Goal: Information Seeking & Learning: Learn about a topic

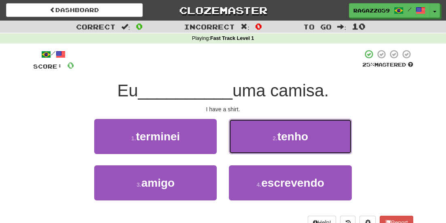
click at [294, 133] on span "tenho" at bounding box center [292, 136] width 31 height 13
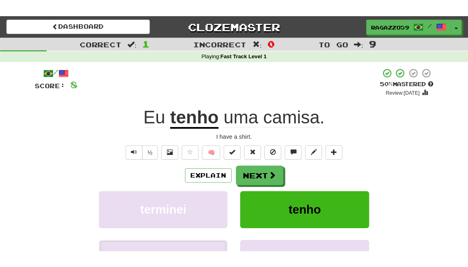
scroll to position [23, 0]
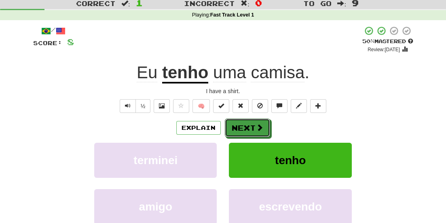
click at [237, 128] on button "Next" at bounding box center [247, 128] width 45 height 19
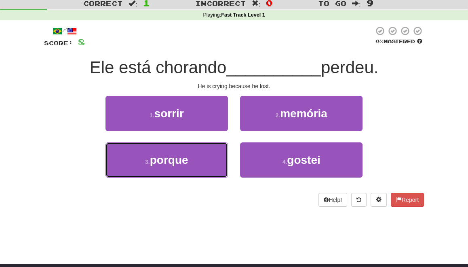
click at [170, 166] on button "3 . porque" at bounding box center [166, 159] width 122 height 35
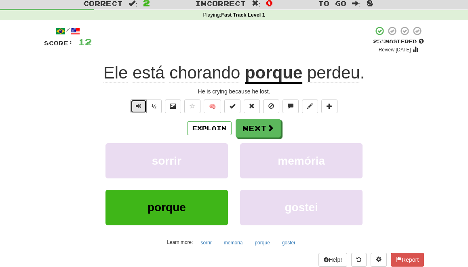
click at [139, 105] on span "Text-to-speech controls" at bounding box center [139, 106] width 6 height 6
click at [137, 105] on span "Text-to-speech controls" at bounding box center [139, 106] width 6 height 6
click at [263, 128] on button "Next" at bounding box center [257, 128] width 45 height 19
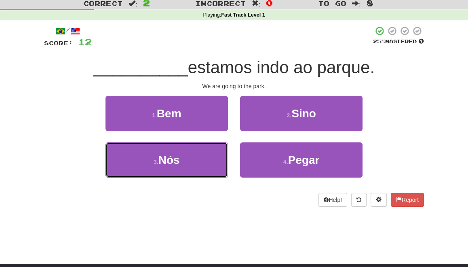
click at [166, 165] on span "Nós" at bounding box center [168, 159] width 21 height 13
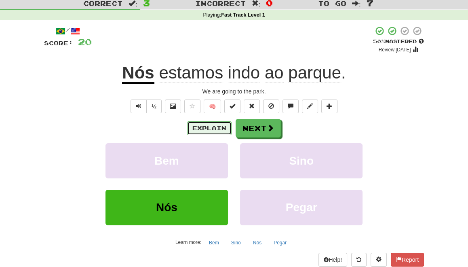
click at [210, 129] on button "Explain" at bounding box center [209, 128] width 44 height 14
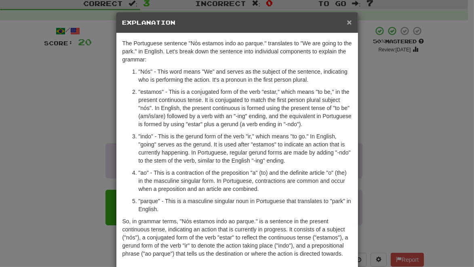
click at [347, 23] on span "×" at bounding box center [349, 21] width 5 height 9
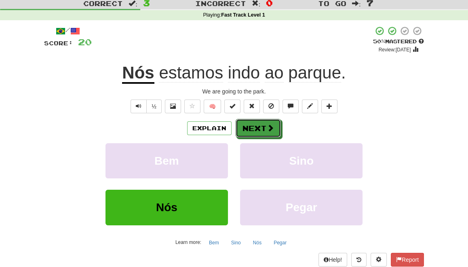
click at [254, 127] on button "Next" at bounding box center [257, 128] width 45 height 19
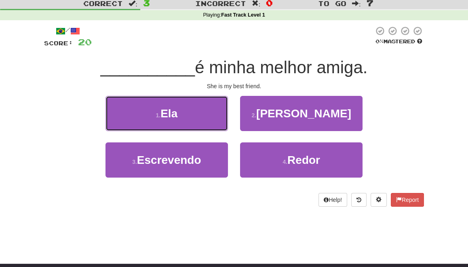
click at [192, 123] on button "1 . Ela" at bounding box center [166, 113] width 122 height 35
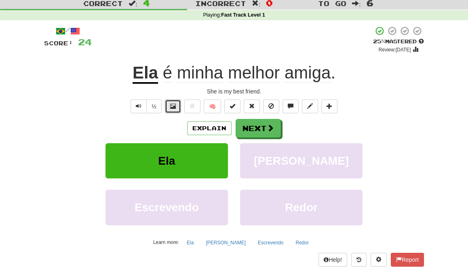
click at [172, 109] on button at bounding box center [173, 106] width 16 height 14
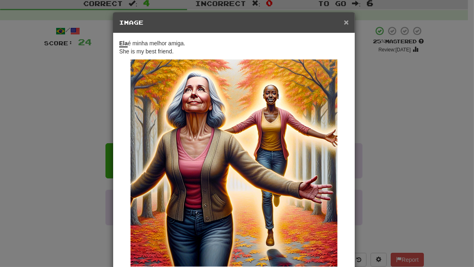
click at [344, 22] on span "×" at bounding box center [346, 21] width 5 height 9
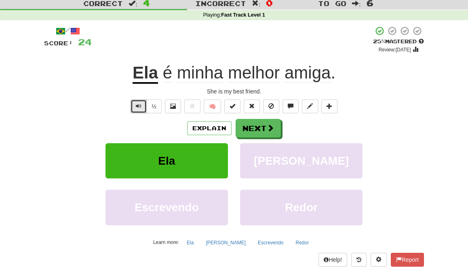
click at [139, 107] on span "Text-to-speech controls" at bounding box center [139, 106] width 6 height 6
click at [252, 130] on button "Next" at bounding box center [257, 128] width 45 height 19
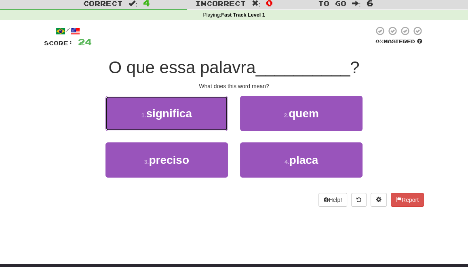
click at [189, 120] on button "1 . significa" at bounding box center [166, 113] width 122 height 35
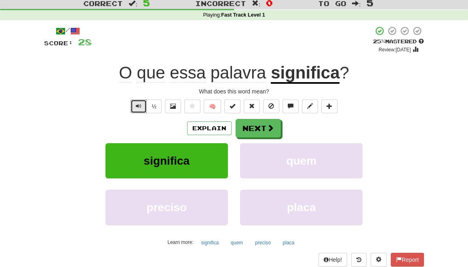
click at [136, 105] on button "Text-to-speech controls" at bounding box center [138, 106] width 16 height 14
click at [257, 128] on button "Next" at bounding box center [257, 128] width 45 height 19
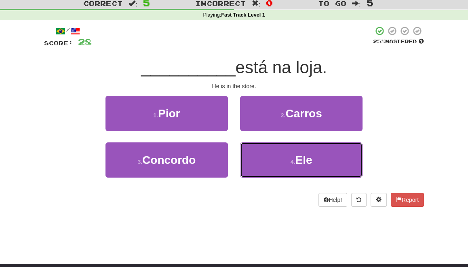
click at [273, 153] on button "4 . Ele" at bounding box center [301, 159] width 122 height 35
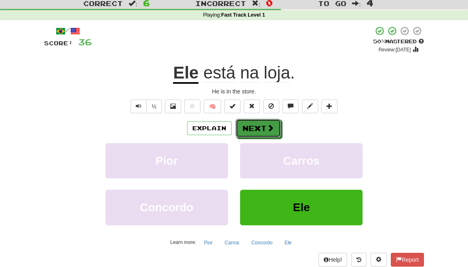
click at [254, 126] on button "Next" at bounding box center [257, 128] width 45 height 19
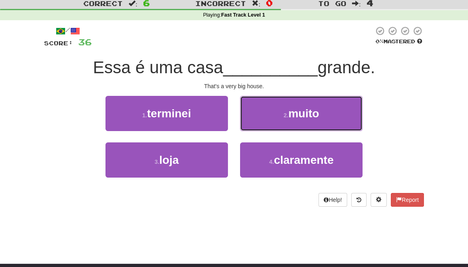
click at [267, 124] on button "2 . muito" at bounding box center [301, 113] width 122 height 35
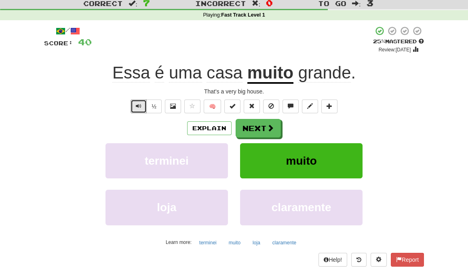
click at [141, 106] on span "Text-to-speech controls" at bounding box center [139, 106] width 6 height 6
click at [173, 108] on span at bounding box center [173, 106] width 6 height 6
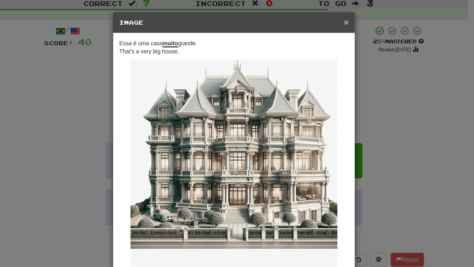
click at [344, 21] on span "×" at bounding box center [346, 21] width 5 height 9
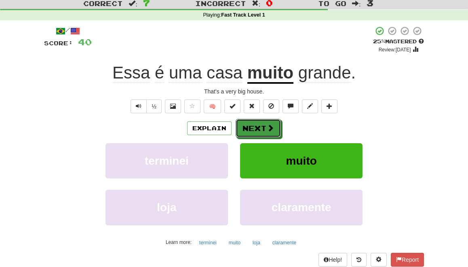
click at [261, 127] on button "Next" at bounding box center [257, 128] width 45 height 19
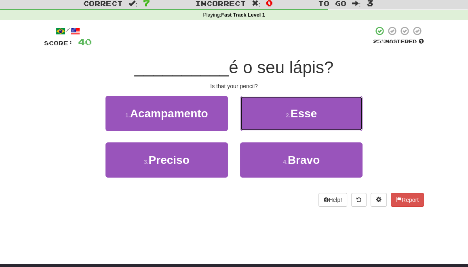
click at [261, 127] on button "2 . Esse" at bounding box center [301, 113] width 122 height 35
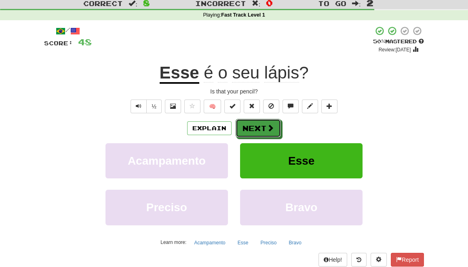
click at [258, 130] on button "Next" at bounding box center [257, 128] width 45 height 19
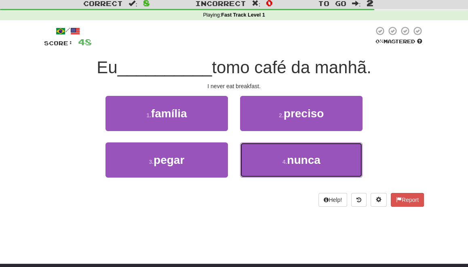
click at [273, 172] on button "4 . nunca" at bounding box center [301, 159] width 122 height 35
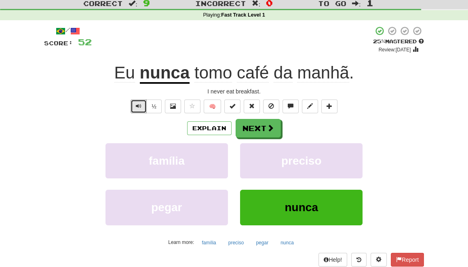
click at [139, 108] on span "Text-to-speech controls" at bounding box center [139, 106] width 6 height 6
click at [326, 78] on span "manhã" at bounding box center [323, 72] width 52 height 19
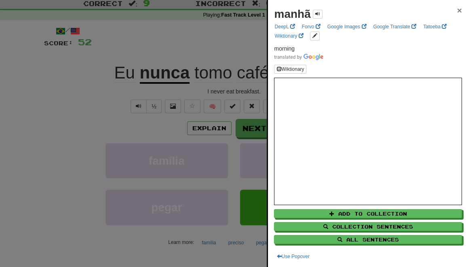
click at [445, 11] on span "×" at bounding box center [459, 10] width 5 height 9
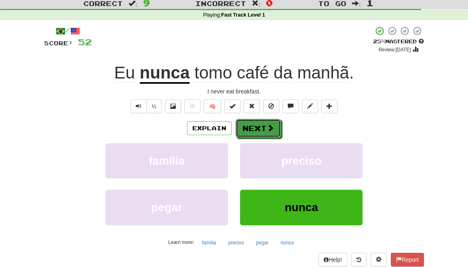
click at [261, 126] on button "Next" at bounding box center [257, 128] width 45 height 19
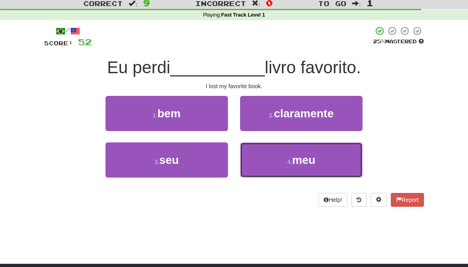
click at [274, 160] on button "4 . meu" at bounding box center [301, 159] width 122 height 35
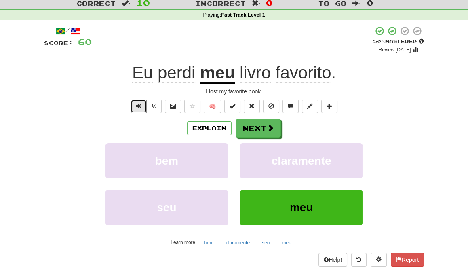
click at [141, 110] on button "Text-to-speech controls" at bounding box center [138, 106] width 16 height 14
click at [255, 127] on button "Next" at bounding box center [257, 128] width 45 height 19
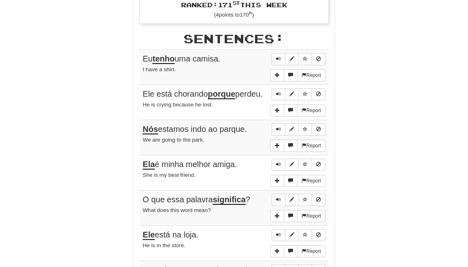
scroll to position [384, 0]
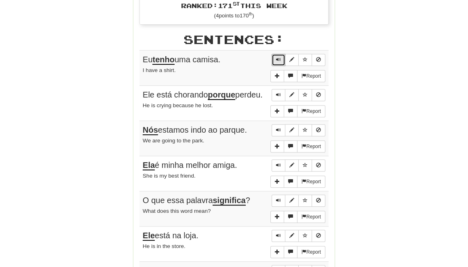
click at [280, 57] on span "Sentence controls" at bounding box center [278, 59] width 5 height 5
click at [277, 92] on span "Sentence controls" at bounding box center [278, 94] width 5 height 5
click at [277, 128] on span "Sentence controls" at bounding box center [278, 129] width 5 height 5
click at [277, 164] on span "Sentence controls" at bounding box center [278, 164] width 5 height 5
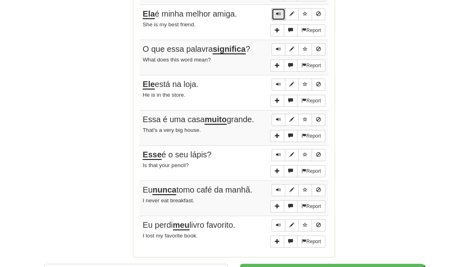
scroll to position [546, 0]
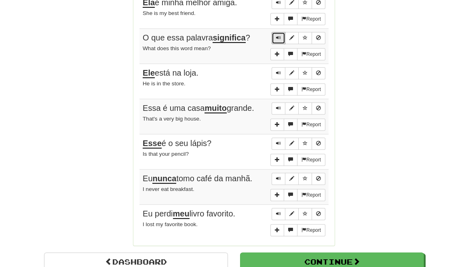
click at [279, 36] on span "Sentence controls" at bounding box center [278, 37] width 5 height 5
click at [277, 71] on span "Sentence controls" at bounding box center [278, 72] width 5 height 5
click at [279, 102] on button "Sentence controls" at bounding box center [278, 108] width 14 height 12
click at [278, 141] on span "Sentence controls" at bounding box center [278, 143] width 5 height 5
click at [278, 176] on span "Sentence controls" at bounding box center [278, 178] width 5 height 5
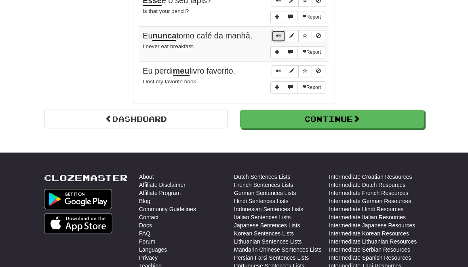
scroll to position [696, 0]
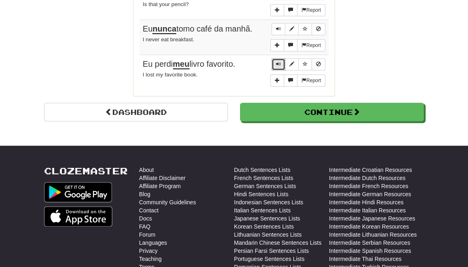
click at [279, 61] on span "Sentence controls" at bounding box center [278, 63] width 5 height 5
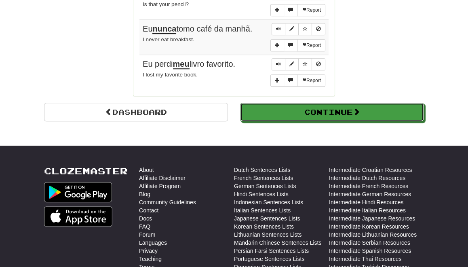
click at [290, 106] on button "Continue" at bounding box center [332, 112] width 184 height 19
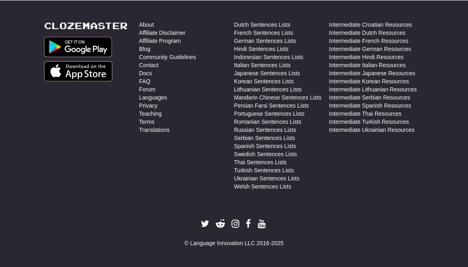
scroll to position [0, 0]
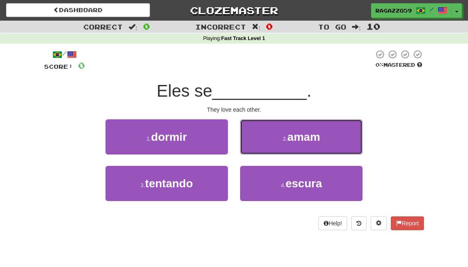
click at [275, 141] on button "2 . amam" at bounding box center [301, 136] width 122 height 35
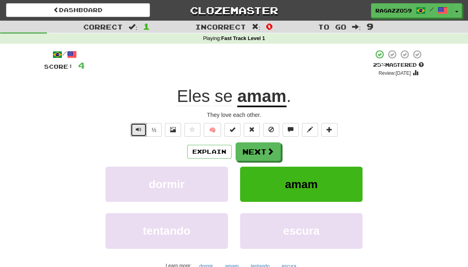
click at [137, 127] on span "Text-to-speech controls" at bounding box center [139, 129] width 6 height 6
click at [172, 128] on span at bounding box center [173, 129] width 6 height 6
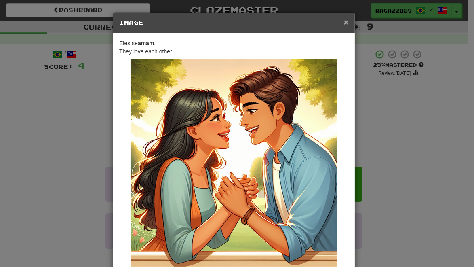
click at [344, 22] on span "×" at bounding box center [346, 21] width 5 height 9
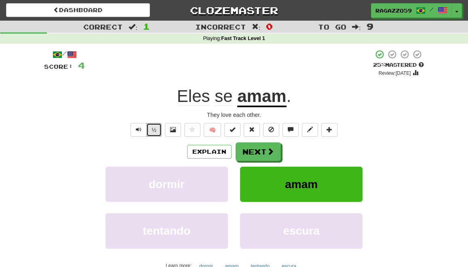
click at [156, 130] on button "½" at bounding box center [153, 130] width 15 height 14
click at [214, 150] on button "Explain" at bounding box center [209, 152] width 44 height 14
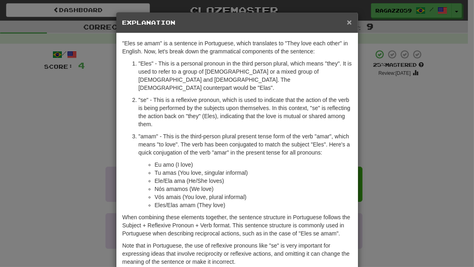
click at [347, 21] on span "×" at bounding box center [349, 21] width 5 height 9
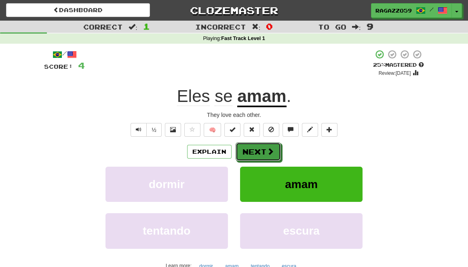
click at [256, 146] on button "Next" at bounding box center [257, 151] width 45 height 19
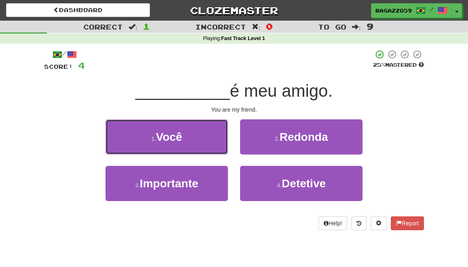
click at [206, 143] on button "1 . Você" at bounding box center [166, 136] width 122 height 35
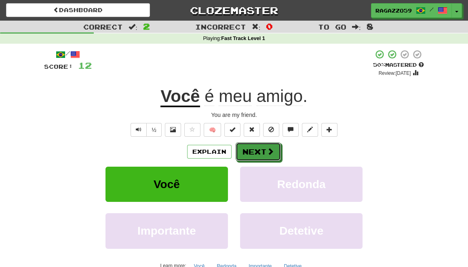
click at [267, 151] on span at bounding box center [270, 150] width 7 height 7
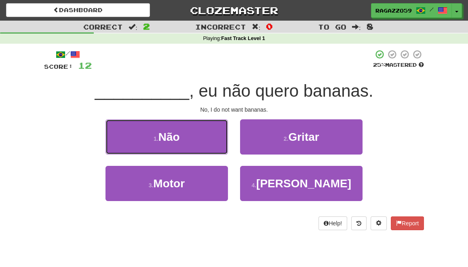
click at [204, 151] on button "1 . Não" at bounding box center [166, 136] width 122 height 35
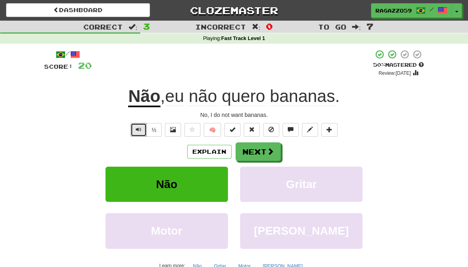
click at [136, 132] on button "Text-to-speech controls" at bounding box center [138, 130] width 16 height 14
click at [251, 152] on button "Next" at bounding box center [257, 151] width 45 height 19
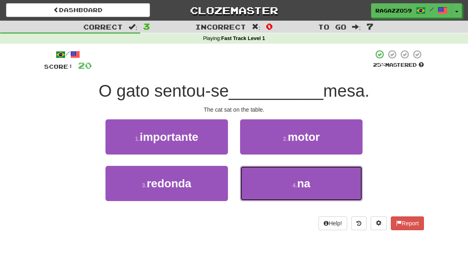
click at [273, 177] on button "4 . na" at bounding box center [301, 183] width 122 height 35
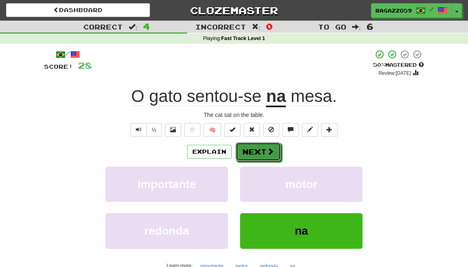
click at [250, 151] on button "Next" at bounding box center [257, 151] width 45 height 19
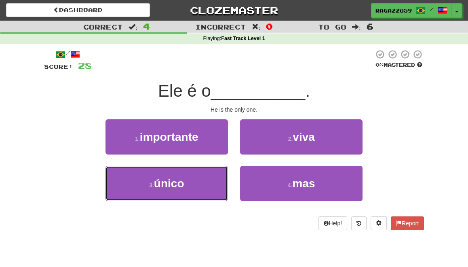
click at [168, 189] on span "único" at bounding box center [169, 183] width 30 height 13
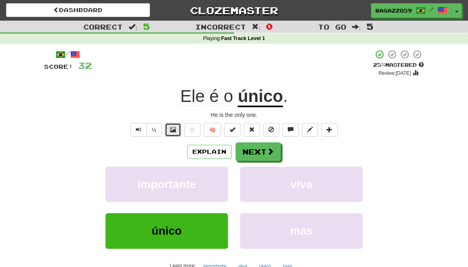
click at [171, 127] on span at bounding box center [173, 129] width 6 height 6
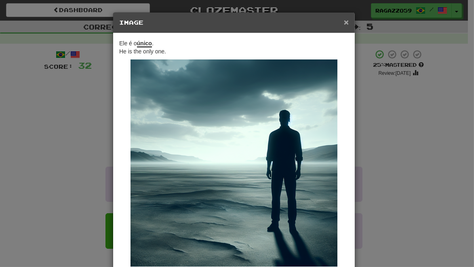
click at [344, 21] on span "×" at bounding box center [346, 21] width 5 height 9
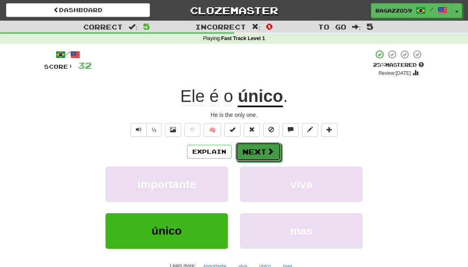
click at [259, 155] on button "Next" at bounding box center [257, 151] width 45 height 19
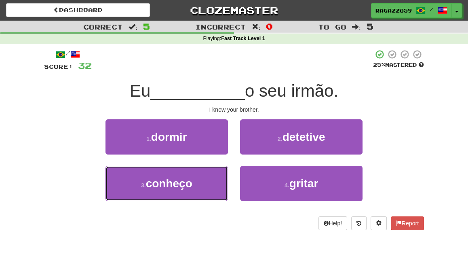
click at [194, 190] on button "3 . conheço" at bounding box center [166, 183] width 122 height 35
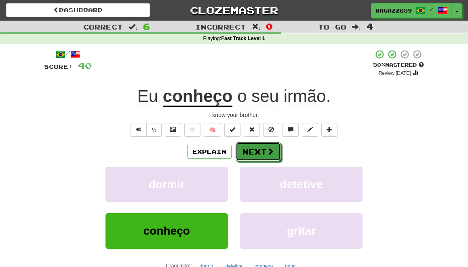
click at [258, 153] on button "Next" at bounding box center [257, 151] width 45 height 19
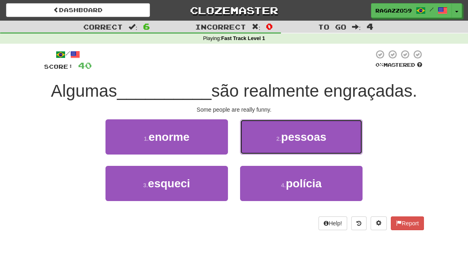
click at [261, 142] on button "2 . pessoas" at bounding box center [301, 136] width 122 height 35
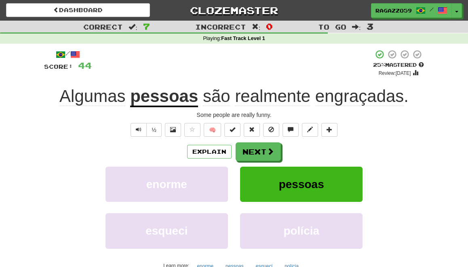
click at [359, 99] on span "engraçadas" at bounding box center [359, 95] width 89 height 19
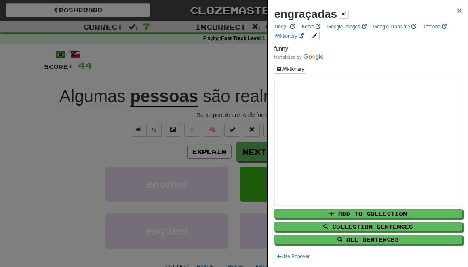
click at [445, 11] on span "×" at bounding box center [459, 10] width 5 height 9
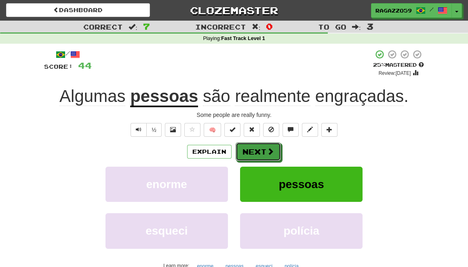
click at [253, 151] on button "Next" at bounding box center [257, 151] width 45 height 19
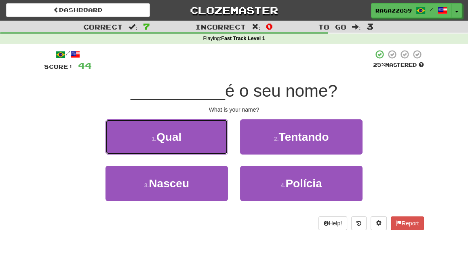
click at [195, 135] on button "1 . Qual" at bounding box center [166, 136] width 122 height 35
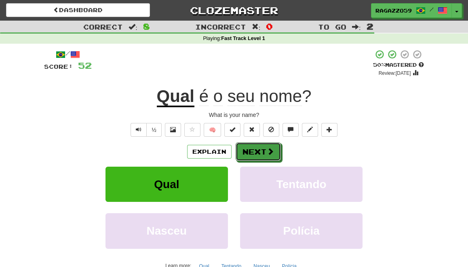
click at [254, 150] on button "Next" at bounding box center [257, 151] width 45 height 19
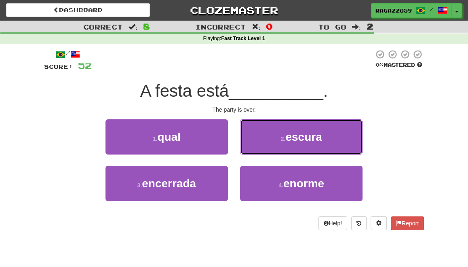
click at [254, 150] on button "2 . escura" at bounding box center [301, 136] width 122 height 35
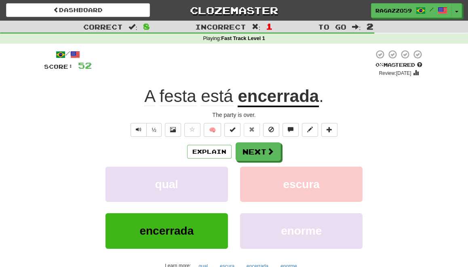
click at [254, 99] on u "encerrada" at bounding box center [278, 96] width 81 height 21
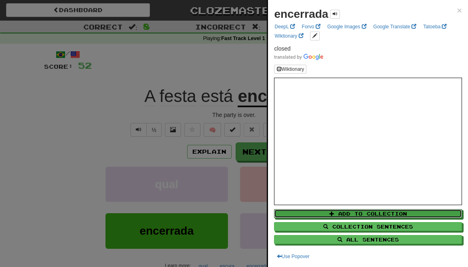
click at [339, 213] on button "Add to Collection" at bounding box center [368, 213] width 188 height 9
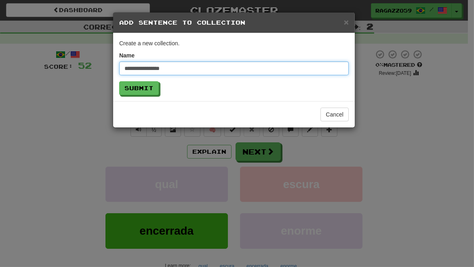
type input "**********"
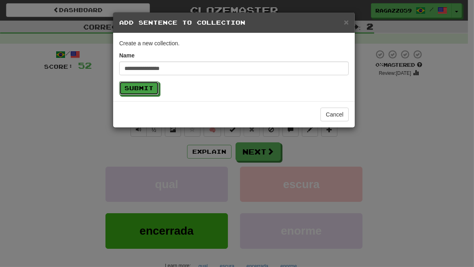
click at [135, 90] on button "Submit" at bounding box center [139, 88] width 40 height 14
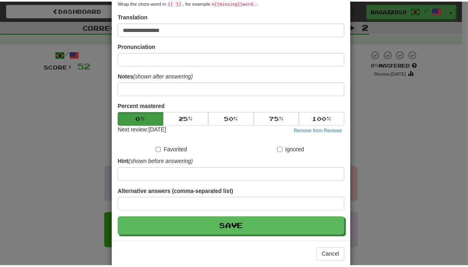
scroll to position [147, 0]
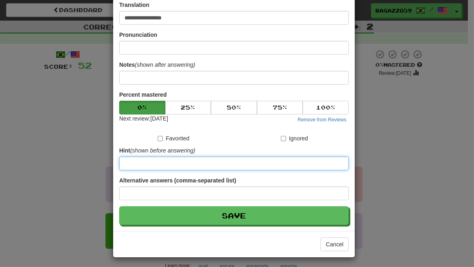
click at [144, 162] on input at bounding box center [233, 163] width 229 height 14
type input "**********"
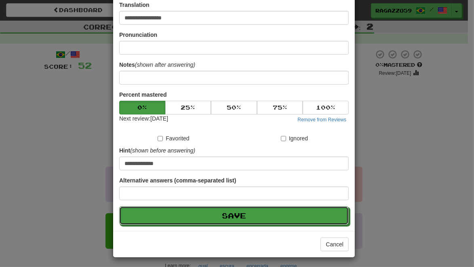
click at [182, 213] on button "Save" at bounding box center [233, 215] width 229 height 19
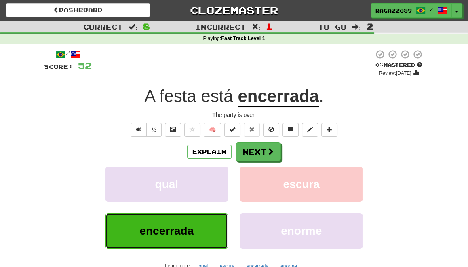
click at [186, 223] on span "encerrada" at bounding box center [166, 230] width 54 height 13
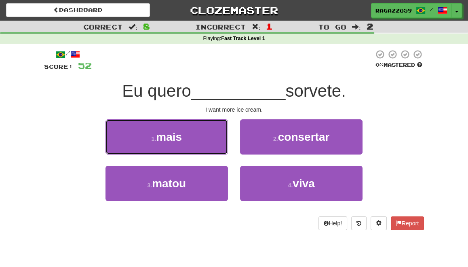
click at [182, 141] on span "mais" at bounding box center [169, 136] width 26 height 13
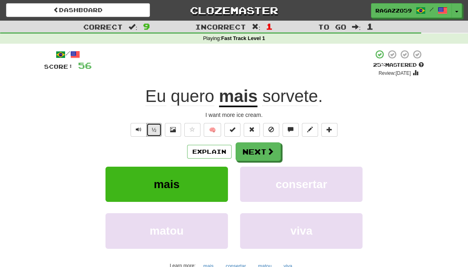
click at [153, 126] on button "½" at bounding box center [153, 130] width 15 height 14
click at [174, 130] on span at bounding box center [173, 129] width 6 height 6
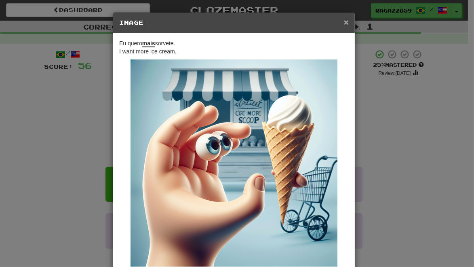
click at [344, 23] on span "×" at bounding box center [346, 21] width 5 height 9
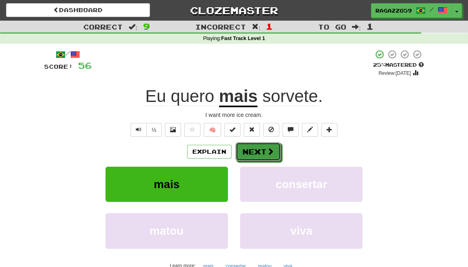
click at [259, 157] on button "Next" at bounding box center [257, 151] width 45 height 19
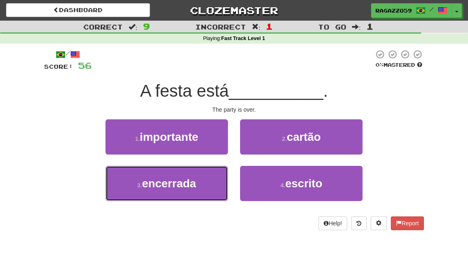
click at [190, 194] on button "3 . encerrada" at bounding box center [166, 183] width 122 height 35
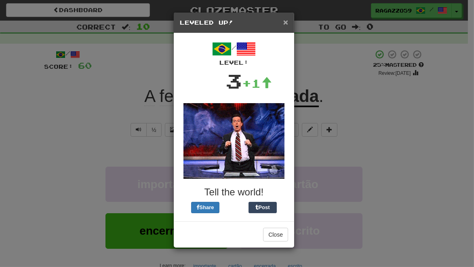
click at [286, 21] on span "×" at bounding box center [285, 21] width 5 height 9
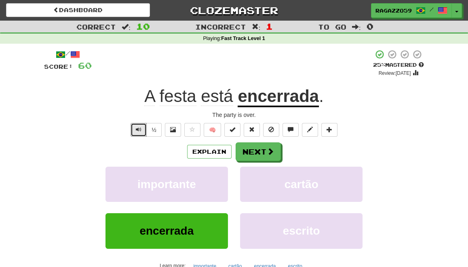
click at [137, 130] on span "Text-to-speech controls" at bounding box center [139, 129] width 6 height 6
click at [253, 153] on button "Next" at bounding box center [257, 151] width 45 height 19
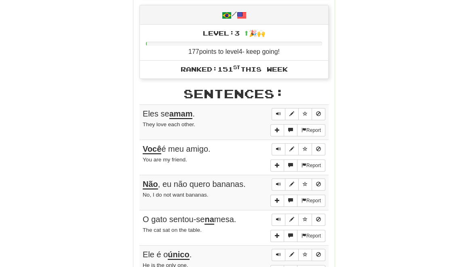
scroll to position [329, 0]
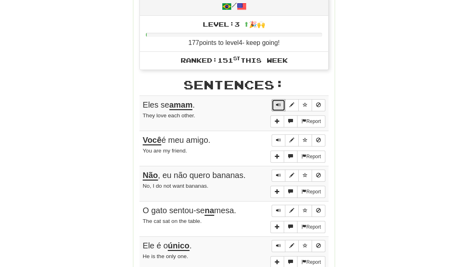
click at [279, 102] on span "Sentence controls" at bounding box center [278, 104] width 5 height 5
click at [277, 137] on button "Sentence controls" at bounding box center [278, 140] width 14 height 12
click at [276, 172] on button "Sentence controls" at bounding box center [278, 175] width 14 height 12
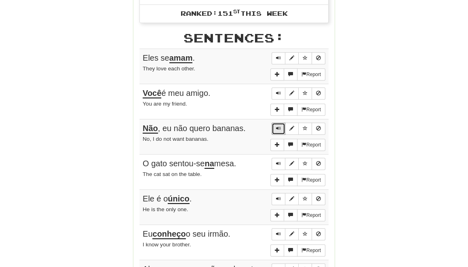
scroll to position [386, 0]
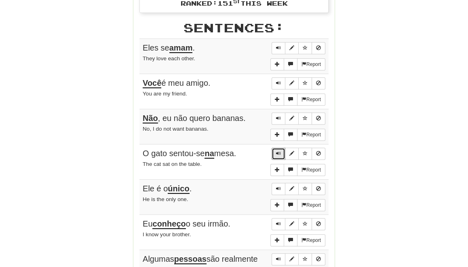
click at [280, 151] on span "Sentence controls" at bounding box center [278, 153] width 5 height 5
click at [276, 183] on button "Sentence controls" at bounding box center [278, 189] width 14 height 12
click at [280, 221] on span "Sentence controls" at bounding box center [278, 223] width 5 height 5
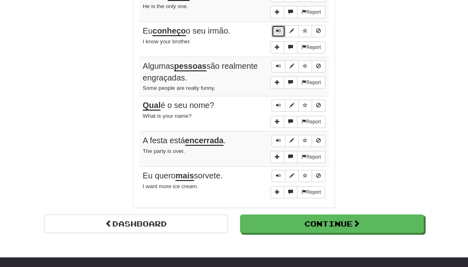
scroll to position [565, 0]
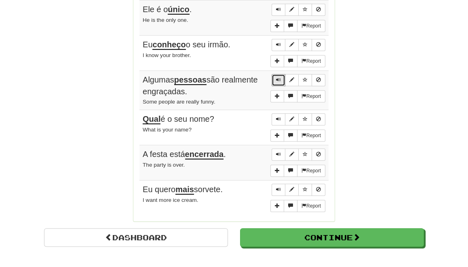
click at [278, 77] on span "Sentence controls" at bounding box center [278, 79] width 5 height 5
click at [277, 93] on span "More sentence controls" at bounding box center [277, 95] width 5 height 5
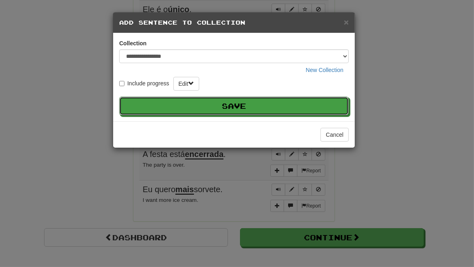
click at [234, 105] on button "Save" at bounding box center [233, 106] width 229 height 19
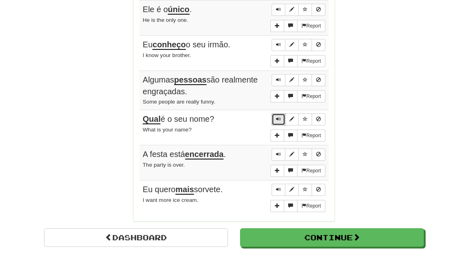
click at [280, 116] on span "Sentence controls" at bounding box center [278, 118] width 5 height 5
click at [278, 151] on span "Sentence controls" at bounding box center [278, 153] width 5 height 5
click at [278, 187] on span "Sentence controls" at bounding box center [278, 189] width 5 height 5
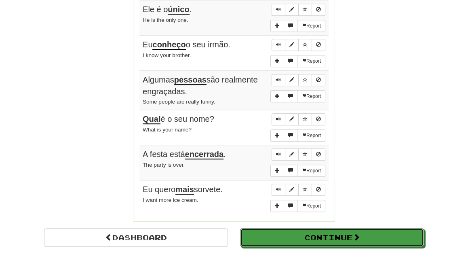
click at [308, 223] on button "Continue" at bounding box center [332, 237] width 184 height 19
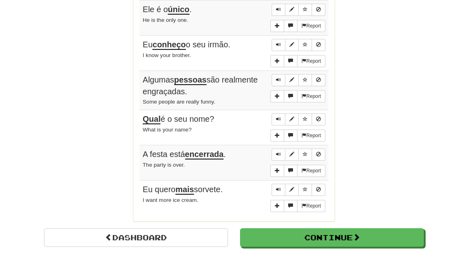
scroll to position [286, 0]
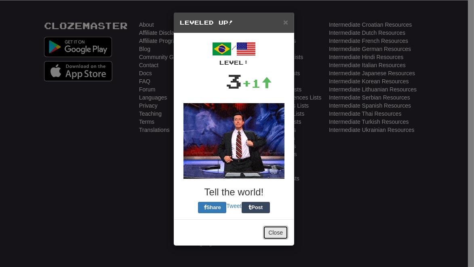
click at [276, 223] on button "Close" at bounding box center [275, 232] width 25 height 14
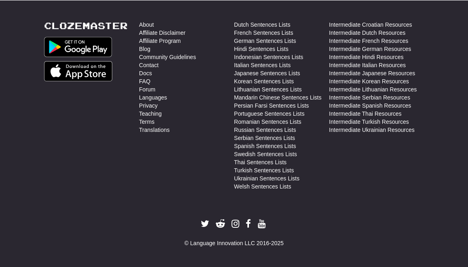
scroll to position [0, 0]
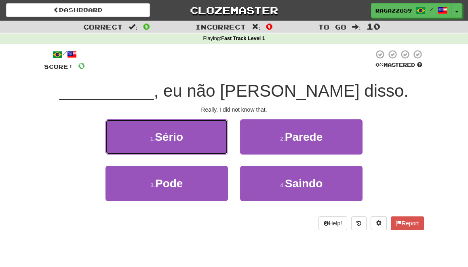
click at [162, 135] on span "Sério" at bounding box center [169, 136] width 28 height 13
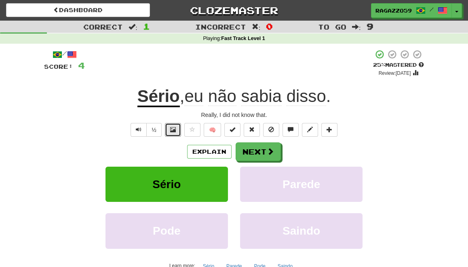
click at [172, 130] on span at bounding box center [173, 129] width 6 height 6
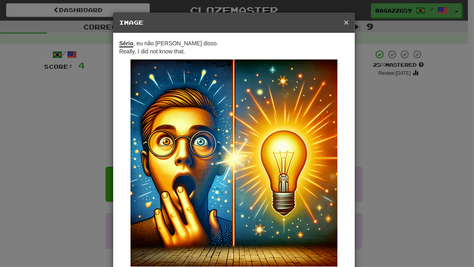
click at [344, 23] on span "×" at bounding box center [346, 21] width 5 height 9
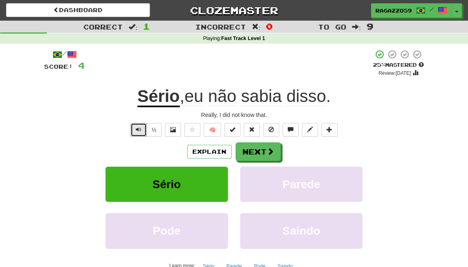
click at [140, 131] on span "Text-to-speech controls" at bounding box center [139, 129] width 6 height 6
click at [308, 99] on span "disso" at bounding box center [306, 95] width 40 height 19
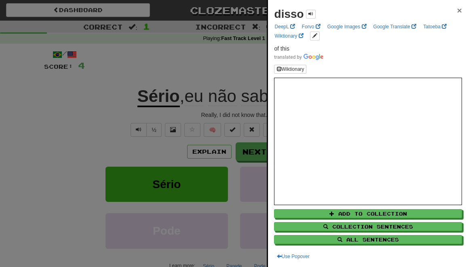
click at [445, 10] on span "×" at bounding box center [459, 10] width 5 height 9
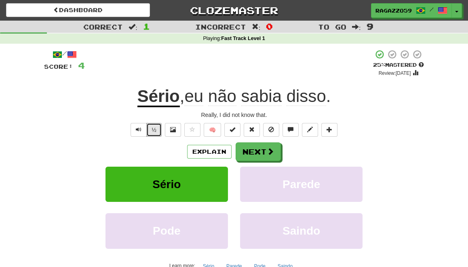
click at [157, 127] on button "½" at bounding box center [153, 130] width 15 height 14
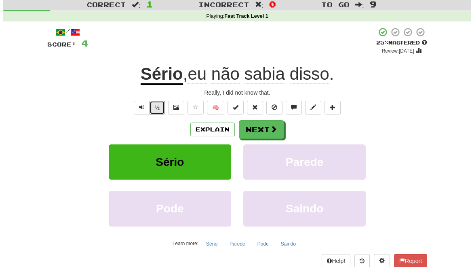
scroll to position [25, 0]
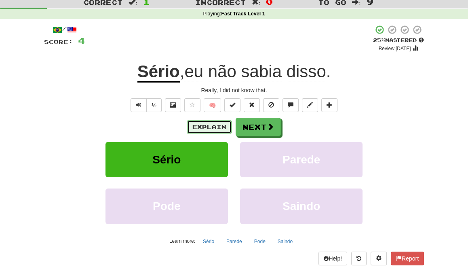
click at [205, 123] on button "Explain" at bounding box center [209, 127] width 44 height 14
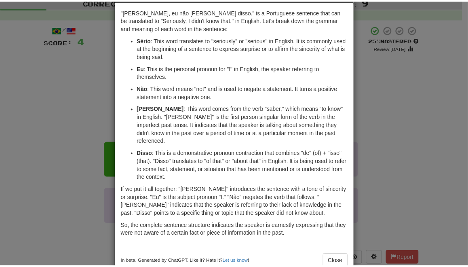
scroll to position [42, 0]
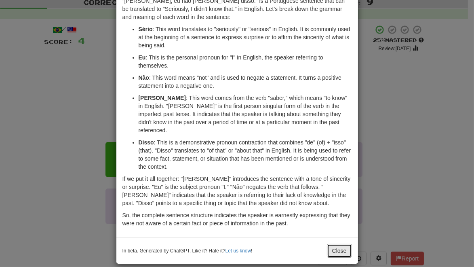
click at [342, 223] on button "Close" at bounding box center [339, 251] width 25 height 14
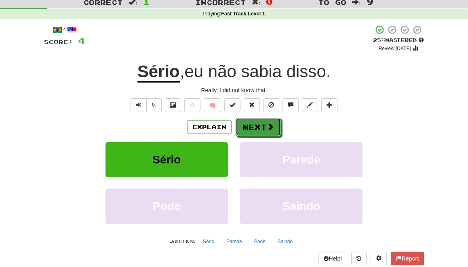
click at [251, 126] on button "Next" at bounding box center [257, 127] width 45 height 19
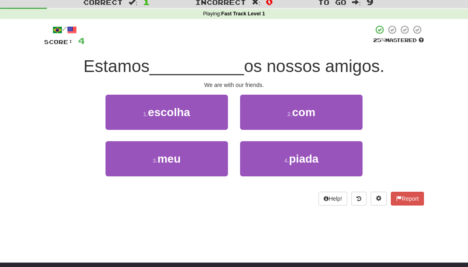
scroll to position [0, 0]
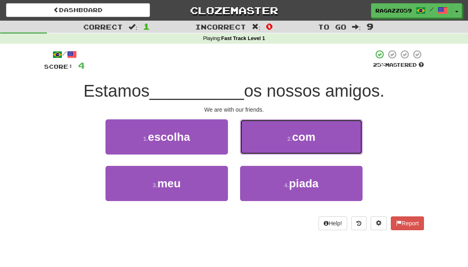
click at [277, 132] on button "2 . com" at bounding box center [301, 136] width 122 height 35
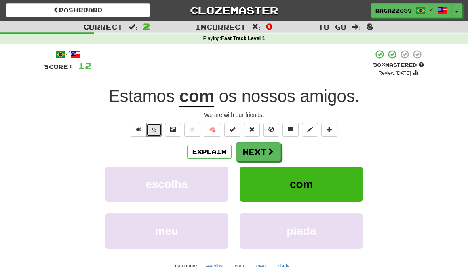
click at [156, 131] on button "½" at bounding box center [153, 130] width 15 height 14
click at [139, 129] on span "Text-to-speech controls" at bounding box center [139, 129] width 6 height 6
click at [172, 132] on button at bounding box center [173, 130] width 16 height 14
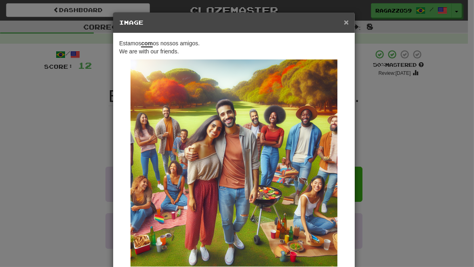
click at [344, 21] on span "×" at bounding box center [346, 21] width 5 height 9
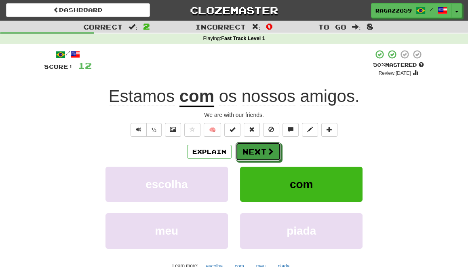
click at [261, 150] on button "Next" at bounding box center [257, 151] width 45 height 19
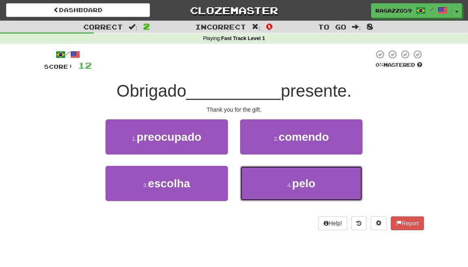
click at [267, 179] on button "4 . pelo" at bounding box center [301, 183] width 122 height 35
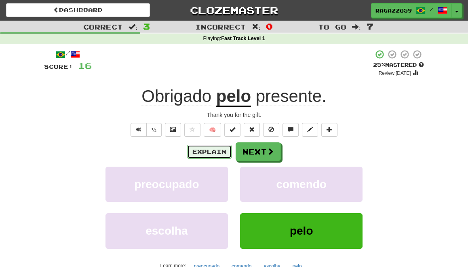
click at [204, 153] on button "Explain" at bounding box center [209, 152] width 44 height 14
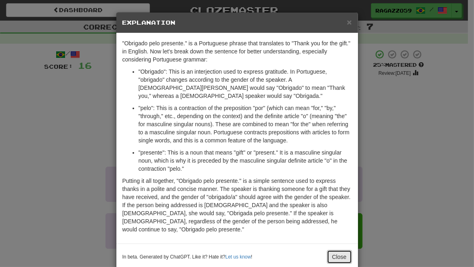
click at [338, 223] on button "Close" at bounding box center [339, 257] width 25 height 14
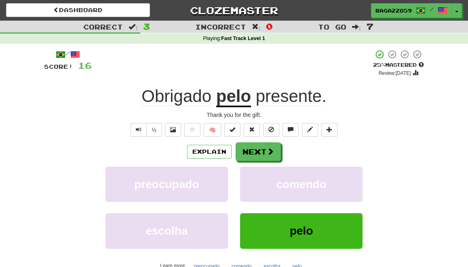
click at [405, 163] on div "Explain Next preocupado comendo escolha pelo Learn more: preocupado comendo esc…" at bounding box center [234, 207] width 380 height 130
click at [269, 148] on span at bounding box center [270, 150] width 7 height 7
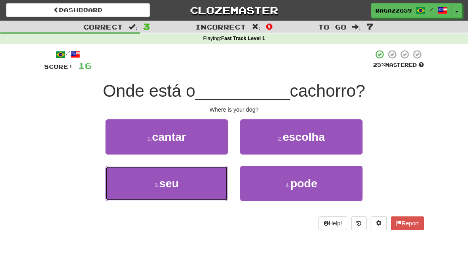
click at [197, 184] on button "3 . seu" at bounding box center [166, 183] width 122 height 35
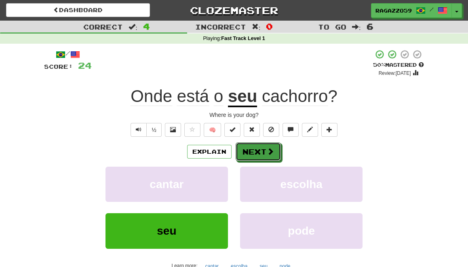
click at [250, 150] on button "Next" at bounding box center [257, 151] width 45 height 19
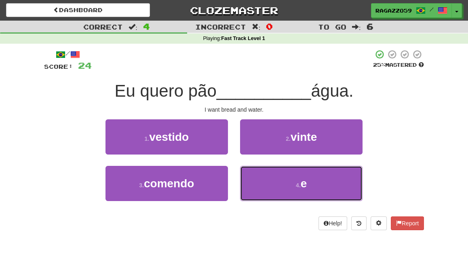
click at [273, 183] on button "4 . e" at bounding box center [301, 183] width 122 height 35
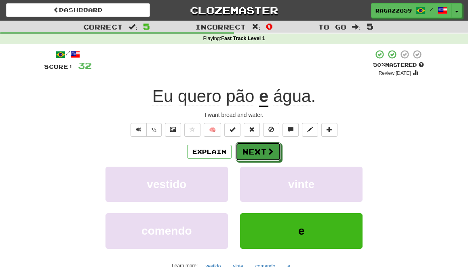
click at [261, 147] on button "Next" at bounding box center [257, 151] width 45 height 19
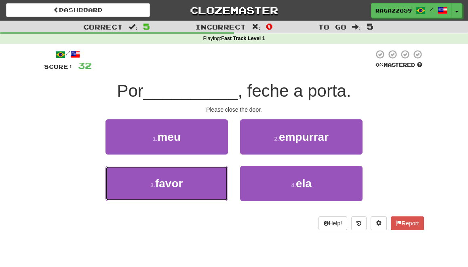
click at [188, 188] on button "3 . favor" at bounding box center [166, 183] width 122 height 35
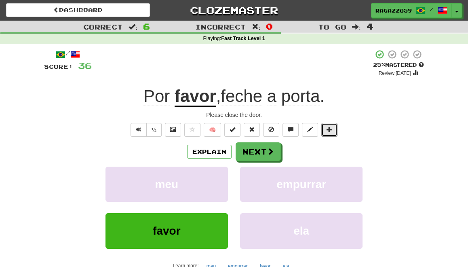
click at [328, 128] on span at bounding box center [329, 129] width 6 height 6
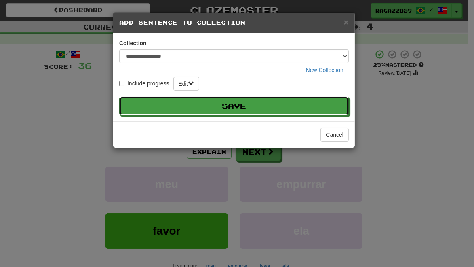
click at [254, 107] on button "Save" at bounding box center [233, 106] width 229 height 19
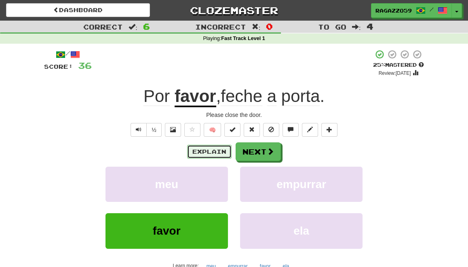
click at [208, 152] on button "Explain" at bounding box center [209, 152] width 44 height 14
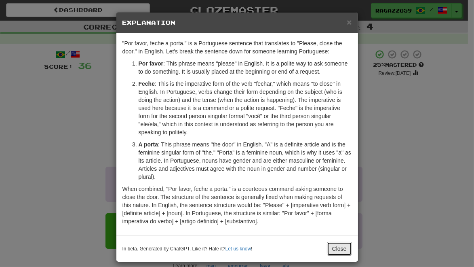
click at [335, 223] on button "Close" at bounding box center [339, 249] width 25 height 14
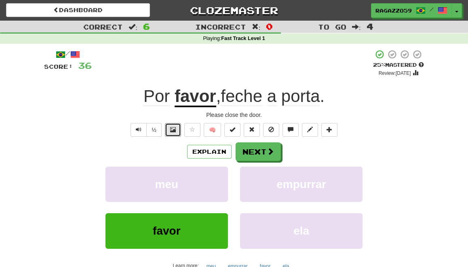
click at [172, 130] on span at bounding box center [173, 129] width 6 height 6
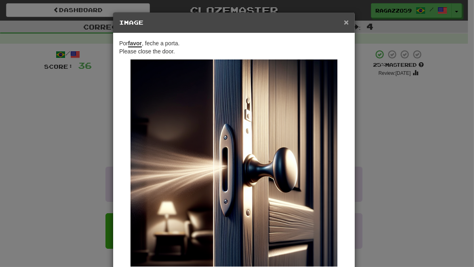
click at [344, 21] on span "×" at bounding box center [346, 21] width 5 height 9
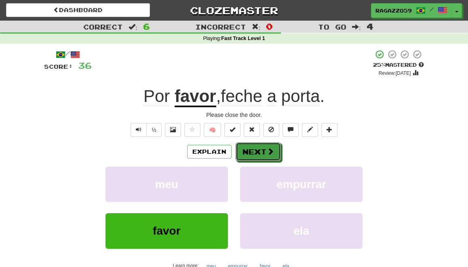
click at [255, 154] on button "Next" at bounding box center [257, 151] width 45 height 19
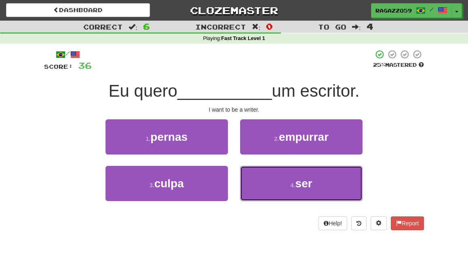
click at [277, 183] on button "4 . ser" at bounding box center [301, 183] width 122 height 35
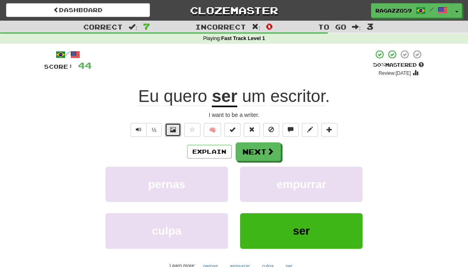
click at [172, 130] on span at bounding box center [173, 129] width 6 height 6
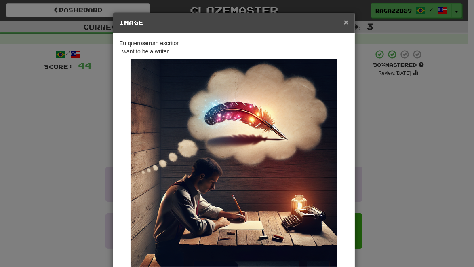
click at [345, 23] on span "×" at bounding box center [346, 21] width 5 height 9
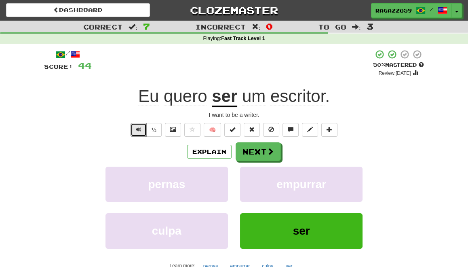
click at [138, 130] on span "Text-to-speech controls" at bounding box center [139, 129] width 6 height 6
click at [265, 150] on button "Next" at bounding box center [257, 151] width 45 height 19
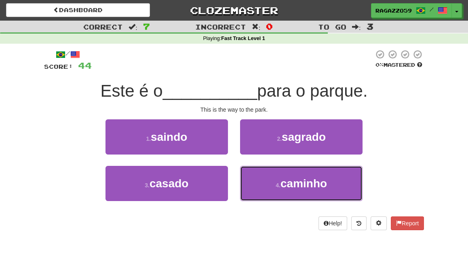
click at [264, 176] on button "4 . caminho" at bounding box center [301, 183] width 122 height 35
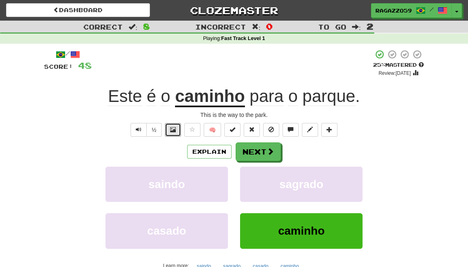
click at [172, 129] on span at bounding box center [173, 129] width 6 height 6
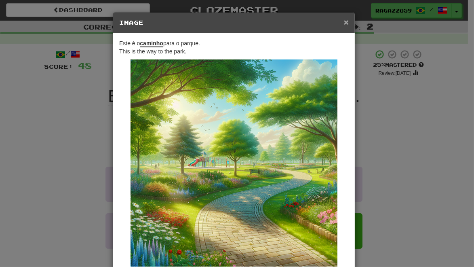
click at [344, 23] on span "×" at bounding box center [346, 21] width 5 height 9
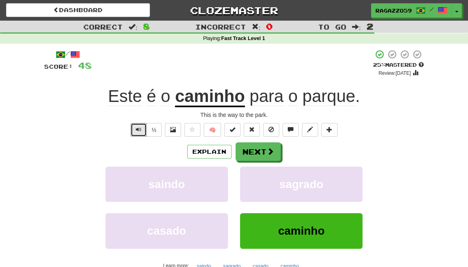
click at [137, 129] on span "Text-to-speech controls" at bounding box center [139, 129] width 6 height 6
click at [154, 130] on button "½" at bounding box center [153, 130] width 15 height 14
click at [261, 151] on button "Next" at bounding box center [257, 151] width 45 height 19
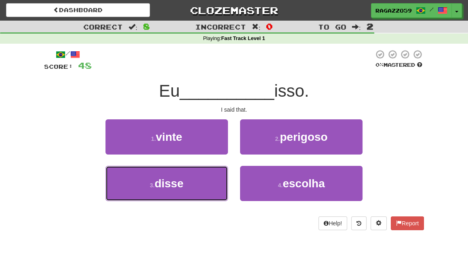
click at [190, 180] on button "3 . disse" at bounding box center [166, 183] width 122 height 35
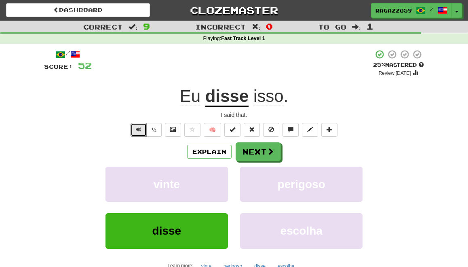
click at [139, 130] on span "Text-to-speech controls" at bounding box center [139, 129] width 6 height 6
click at [257, 153] on button "Next" at bounding box center [257, 151] width 45 height 19
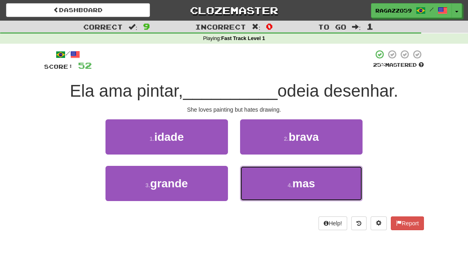
click at [275, 185] on button "4 . mas" at bounding box center [301, 183] width 122 height 35
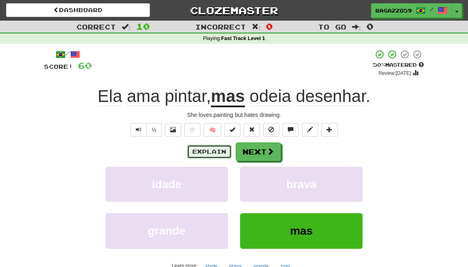
click at [210, 148] on button "Explain" at bounding box center [209, 152] width 44 height 14
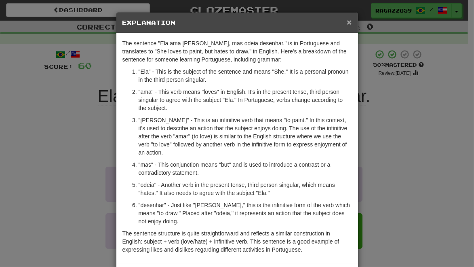
click at [348, 22] on span "×" at bounding box center [349, 21] width 5 height 9
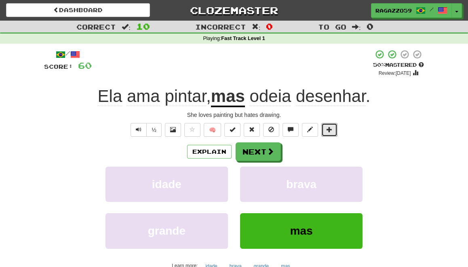
click at [328, 131] on span at bounding box center [329, 129] width 6 height 6
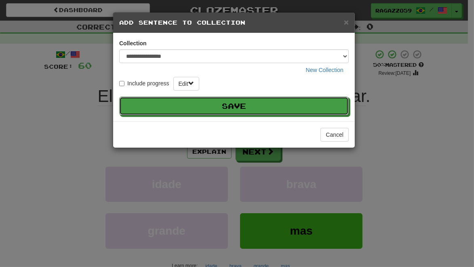
click at [239, 105] on button "Save" at bounding box center [233, 106] width 229 height 19
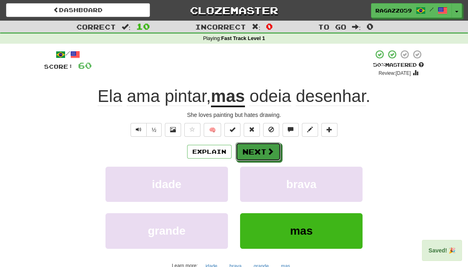
click at [253, 152] on button "Next" at bounding box center [257, 151] width 45 height 19
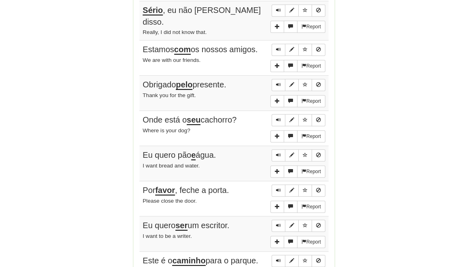
scroll to position [363, 0]
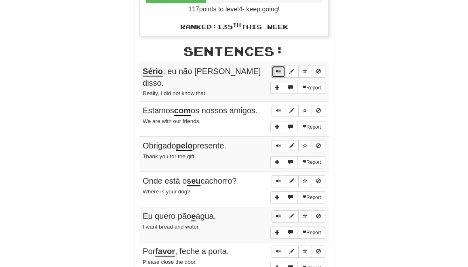
click at [281, 69] on span "Sentence controls" at bounding box center [278, 71] width 5 height 5
click at [276, 105] on button "Sentence controls" at bounding box center [278, 111] width 14 height 12
click at [277, 143] on span "Sentence controls" at bounding box center [278, 145] width 5 height 5
click at [277, 178] on span "Sentence controls" at bounding box center [278, 180] width 5 height 5
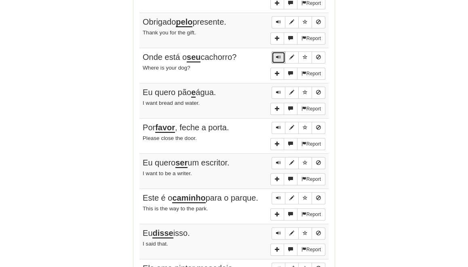
scroll to position [502, 0]
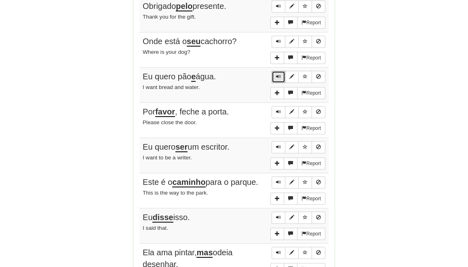
click at [280, 74] on span "Sentence controls" at bounding box center [278, 76] width 5 height 5
click at [277, 109] on span "Sentence controls" at bounding box center [278, 111] width 5 height 5
click at [278, 144] on span "Sentence controls" at bounding box center [278, 146] width 5 height 5
click at [277, 179] on span "Sentence controls" at bounding box center [278, 181] width 5 height 5
click at [277, 211] on button "Sentence controls" at bounding box center [278, 217] width 14 height 12
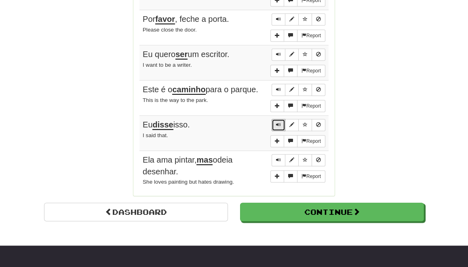
scroll to position [597, 0]
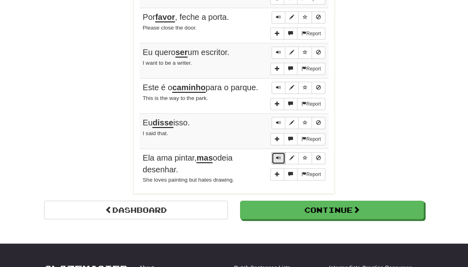
click at [275, 152] on button "Sentence controls" at bounding box center [278, 158] width 14 height 12
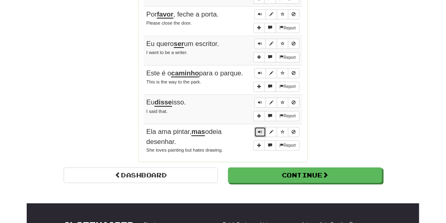
scroll to position [0, 0]
